Goal: Find specific page/section: Find specific page/section

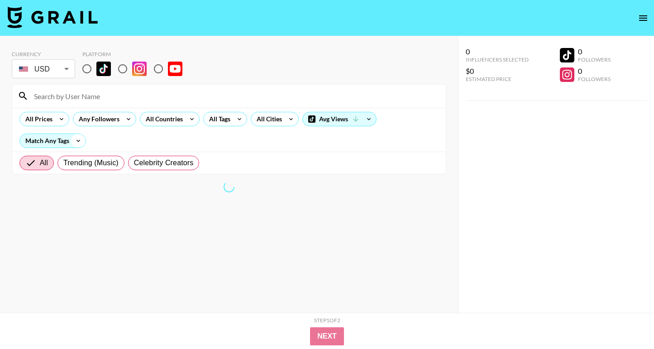
click at [72, 142] on icon at bounding box center [78, 141] width 14 height 14
click at [228, 120] on div "All Tags" at bounding box center [218, 119] width 29 height 14
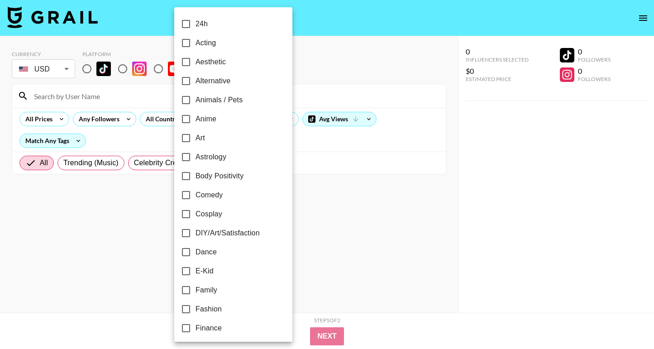
scroll to position [19, 0]
click at [221, 236] on label "Dance" at bounding box center [227, 233] width 101 height 19
click at [196, 236] on input "Dance" at bounding box center [186, 233] width 19 height 19
checkbox input "true"
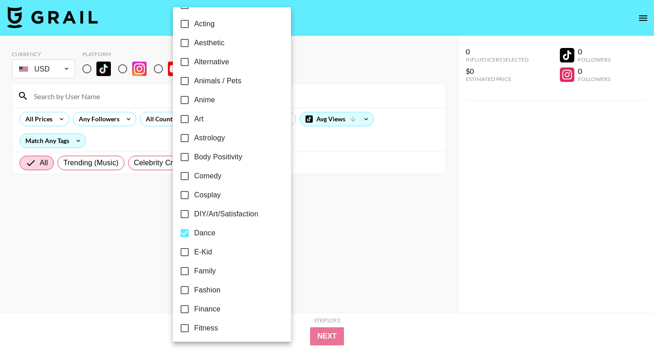
click at [465, 215] on div at bounding box center [327, 174] width 654 height 349
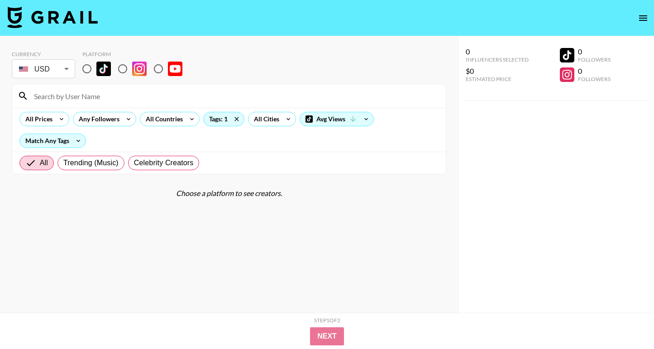
click at [91, 70] on input "radio" at bounding box center [86, 68] width 19 height 19
radio input "true"
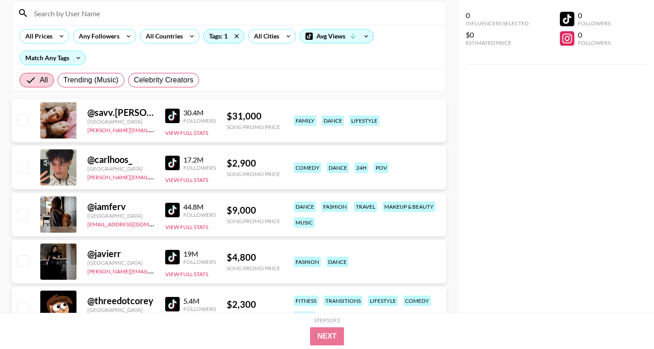
scroll to position [0, 0]
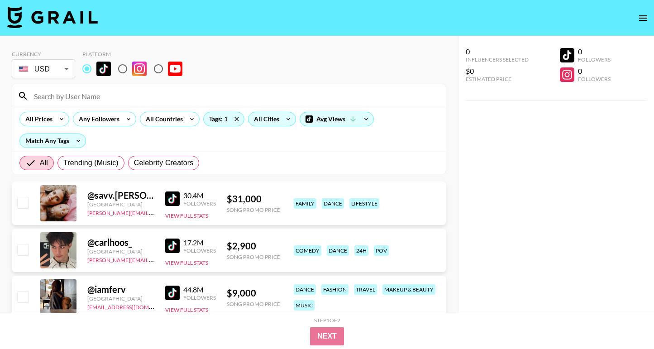
click at [282, 120] on icon at bounding box center [288, 119] width 14 height 14
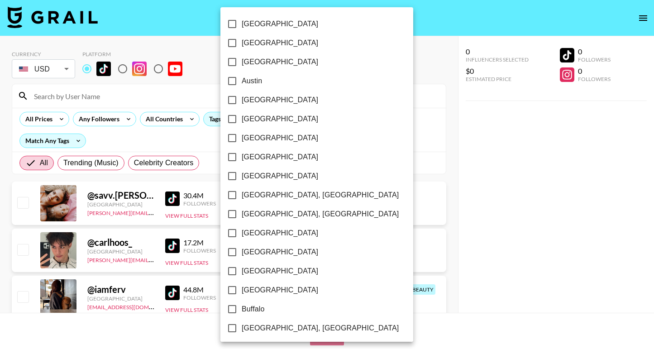
click at [353, 113] on div at bounding box center [327, 174] width 654 height 349
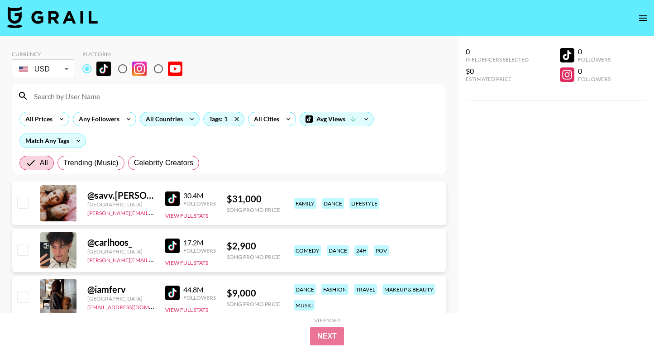
click at [168, 115] on div "All Countries" at bounding box center [162, 119] width 44 height 14
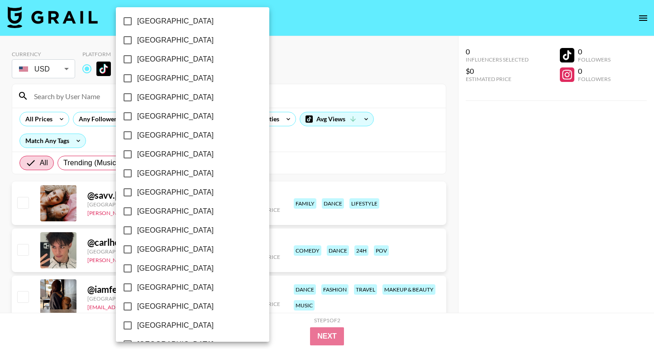
scroll to position [707, 0]
click at [153, 291] on span "[GEOGRAPHIC_DATA]" at bounding box center [175, 287] width 77 height 11
click at [137, 291] on input "[GEOGRAPHIC_DATA]" at bounding box center [127, 287] width 19 height 19
checkbox input "true"
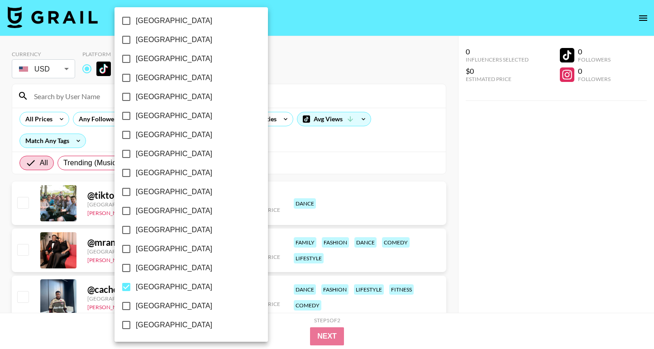
click at [383, 333] on div at bounding box center [327, 174] width 654 height 349
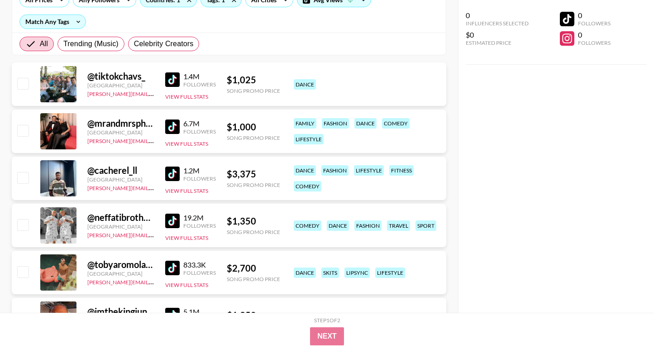
scroll to position [122, 0]
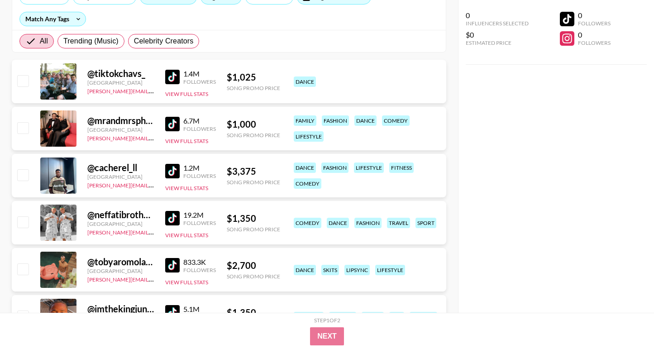
click at [179, 76] on img at bounding box center [172, 77] width 14 height 14
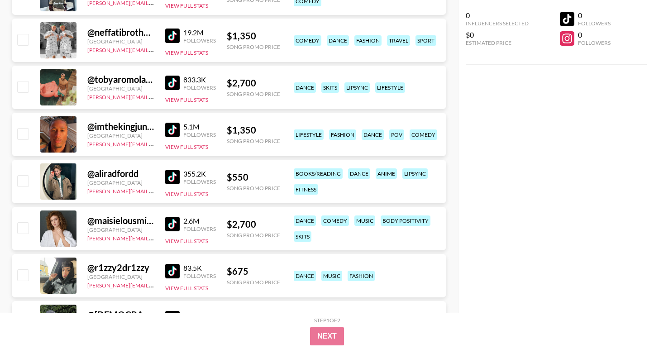
scroll to position [305, 0]
click at [173, 174] on img at bounding box center [172, 176] width 14 height 14
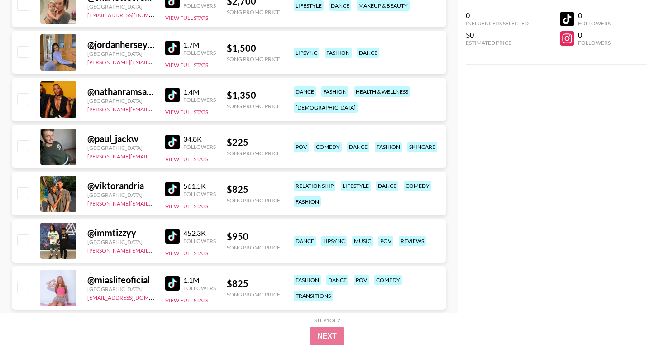
scroll to position [764, 0]
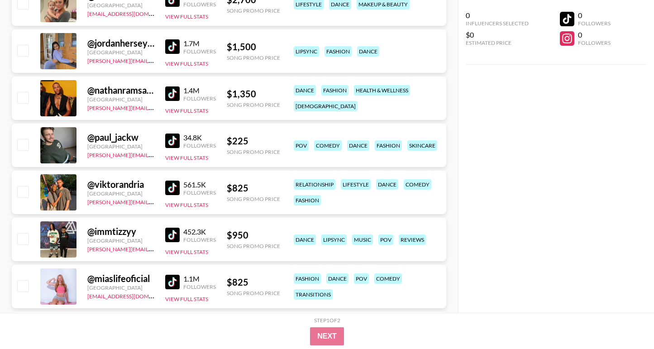
click at [173, 139] on img at bounding box center [172, 141] width 14 height 14
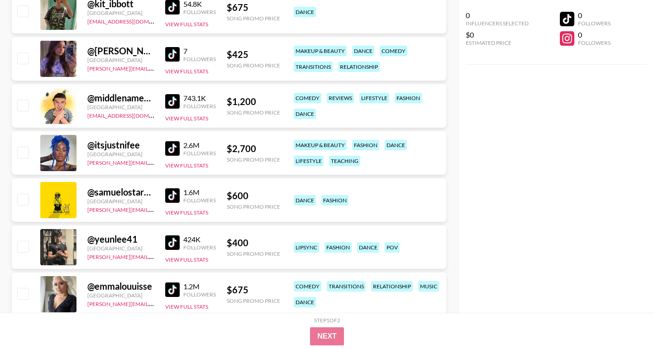
scroll to position [2123, 0]
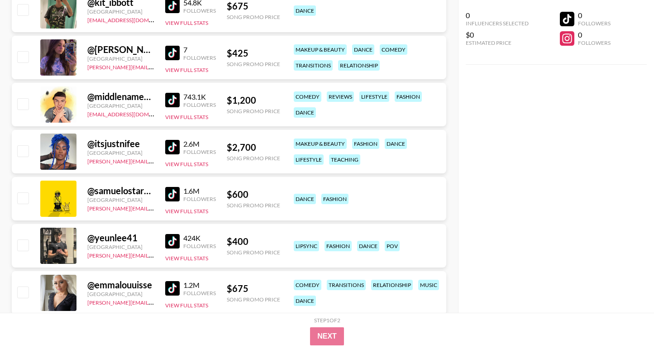
click at [177, 197] on img at bounding box center [172, 194] width 14 height 14
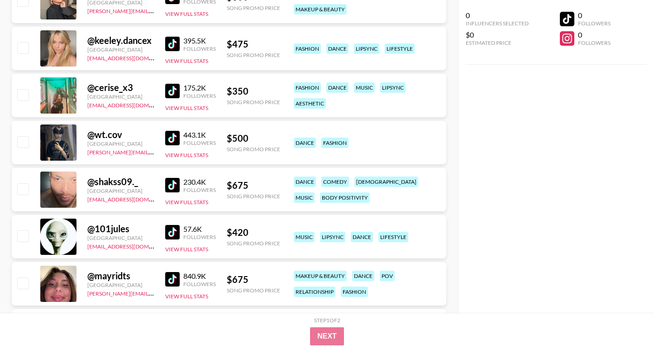
scroll to position [2698, 0]
click at [175, 140] on img at bounding box center [172, 137] width 14 height 14
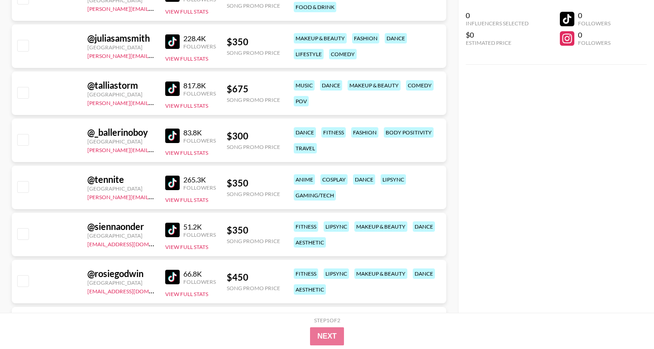
scroll to position [4679, 0]
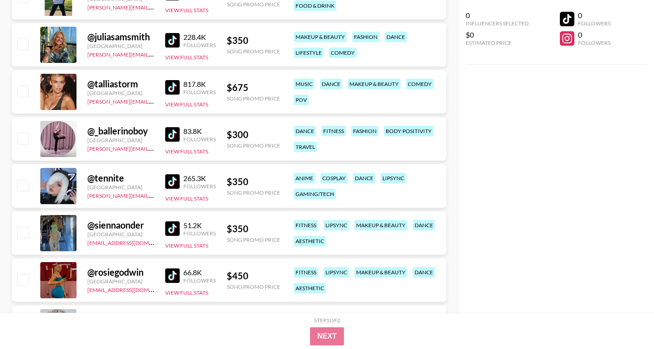
click at [174, 180] on img at bounding box center [172, 181] width 14 height 14
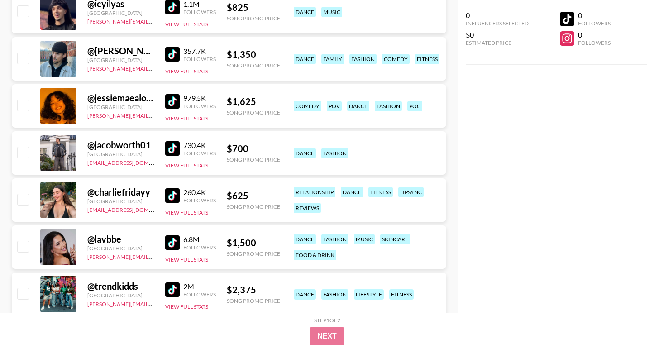
scroll to position [0, 0]
